Goal: Find specific page/section: Find specific page/section

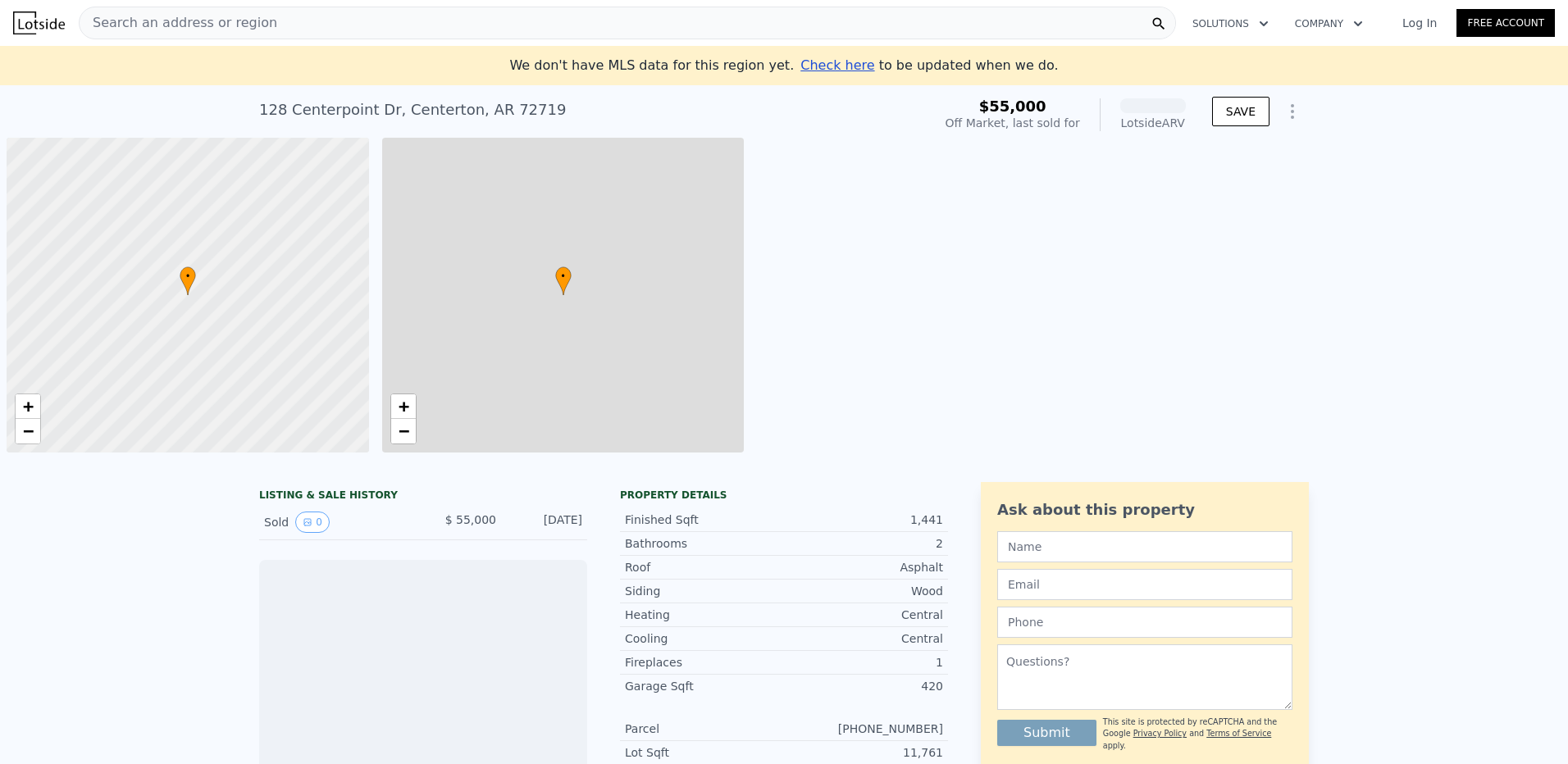
scroll to position [0, 7]
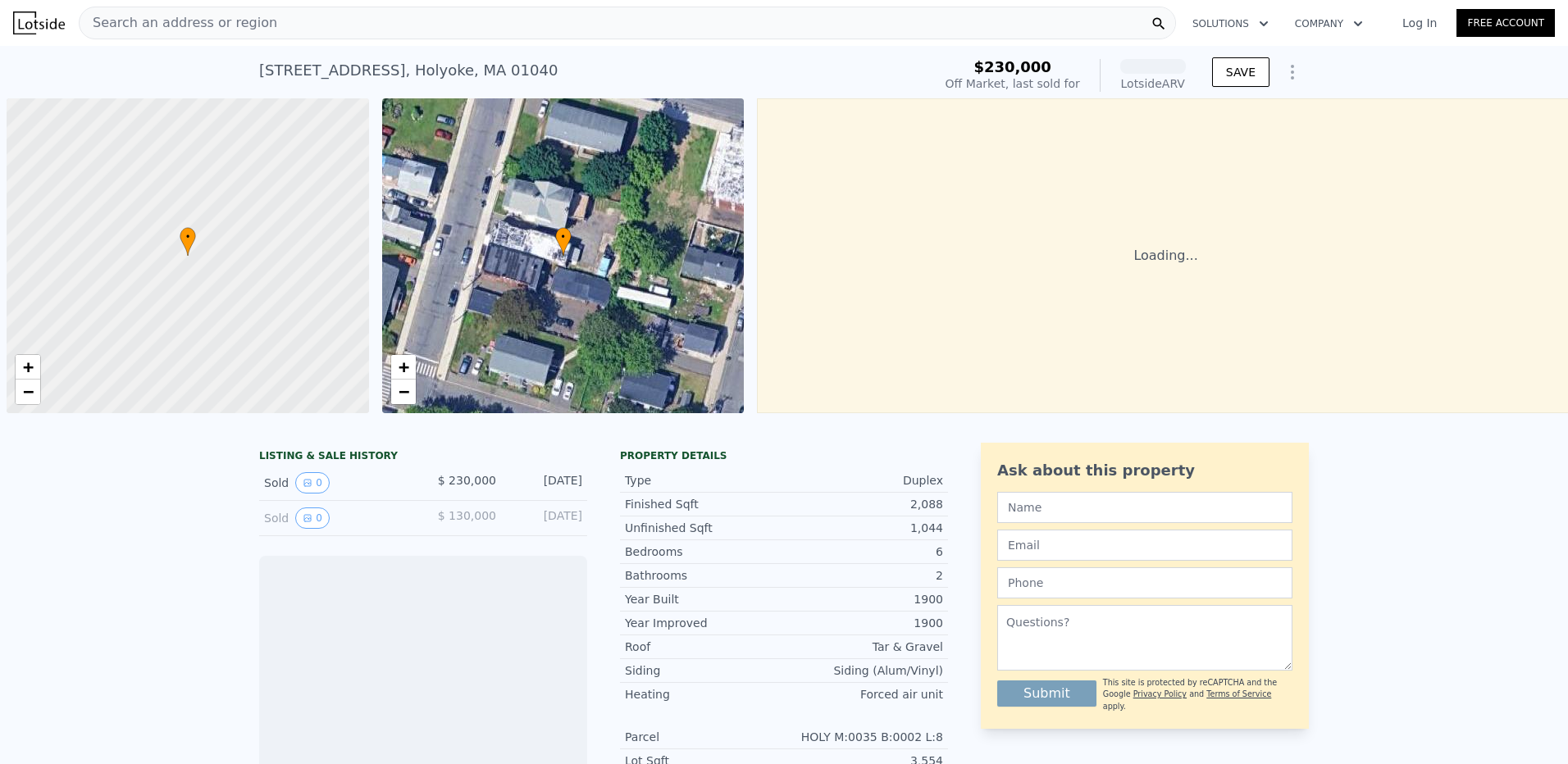
scroll to position [0, 7]
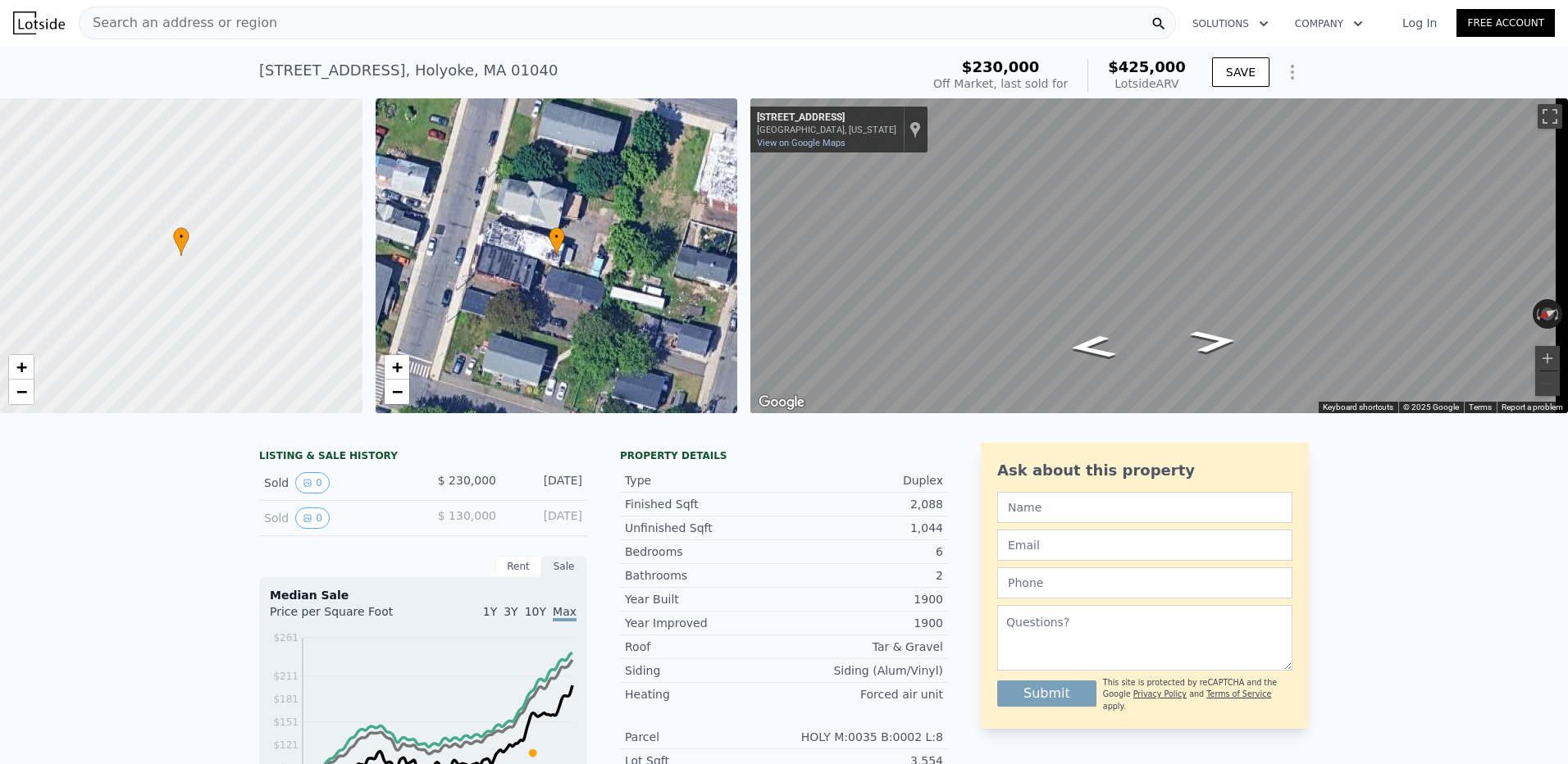
click at [251, 25] on span "Search an address or region" at bounding box center [178, 23] width 197 height 20
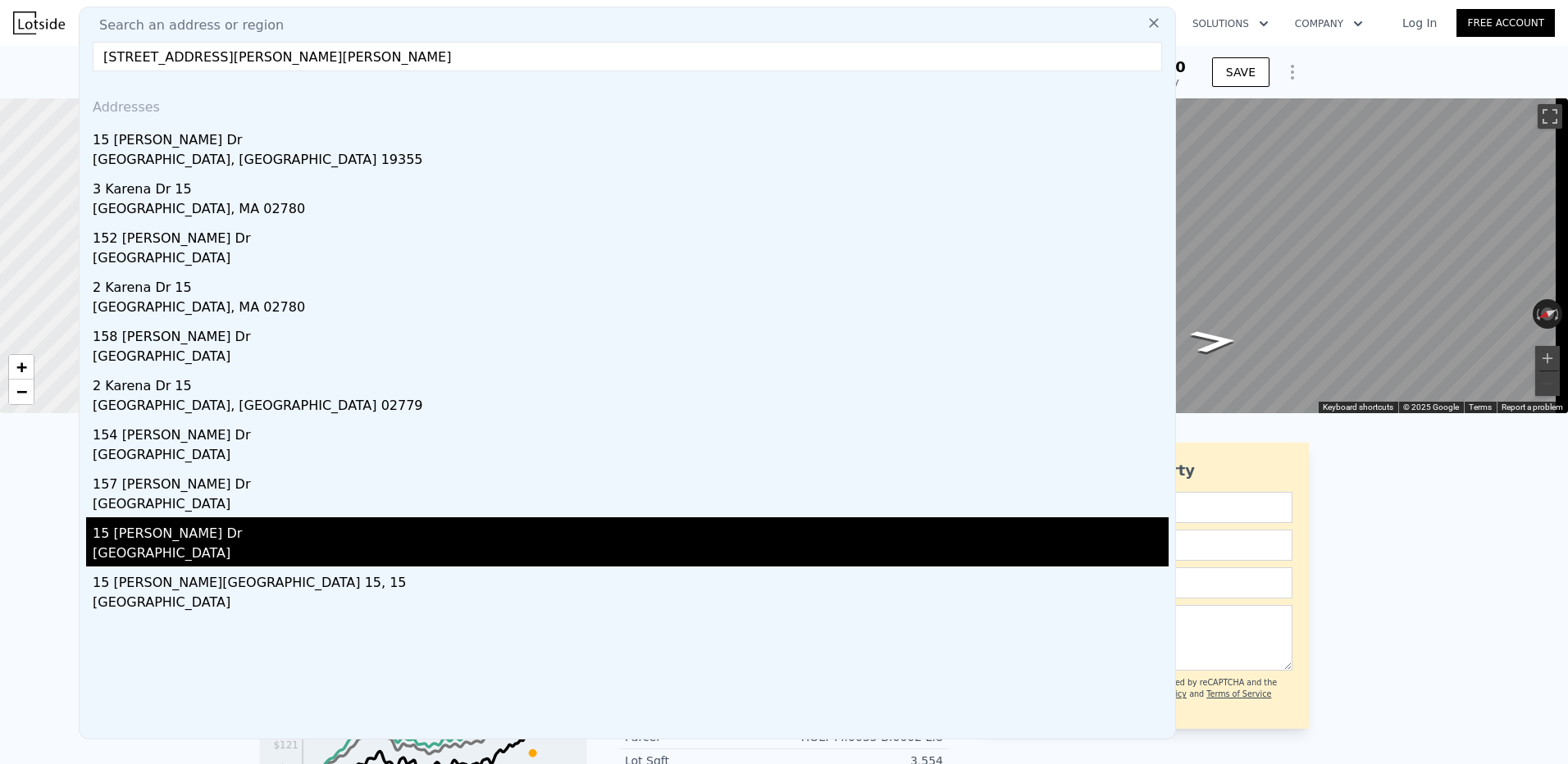
type input "15 karen drive south hadley ma"
click at [270, 543] on div "15 Karen Dr" at bounding box center [630, 531] width 1076 height 27
